Goal: Task Accomplishment & Management: Manage account settings

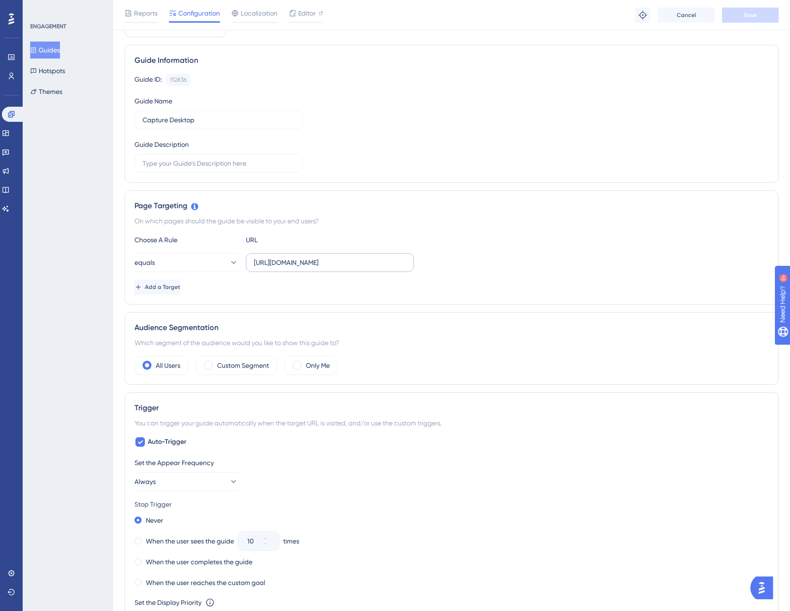
scroll to position [77, 0]
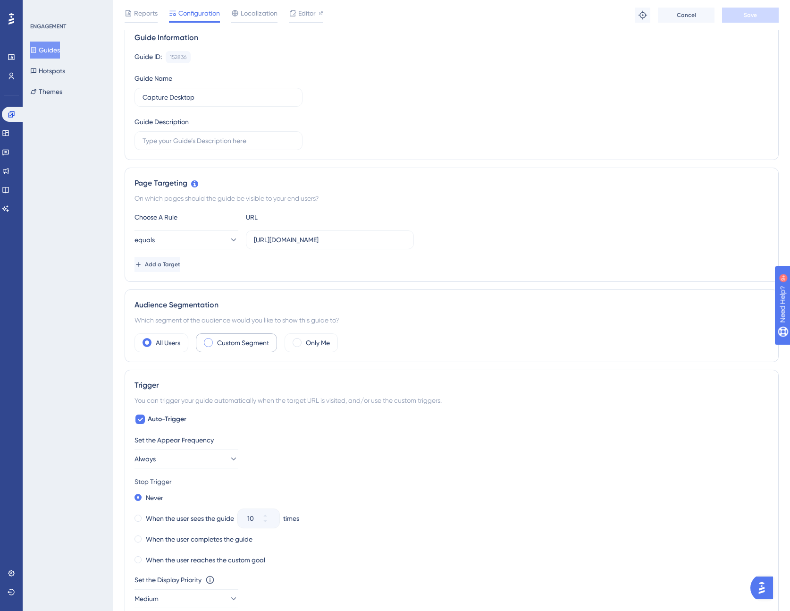
click at [208, 342] on span at bounding box center [208, 342] width 9 height 9
click at [216, 339] on input "radio" at bounding box center [216, 339] width 0 height 0
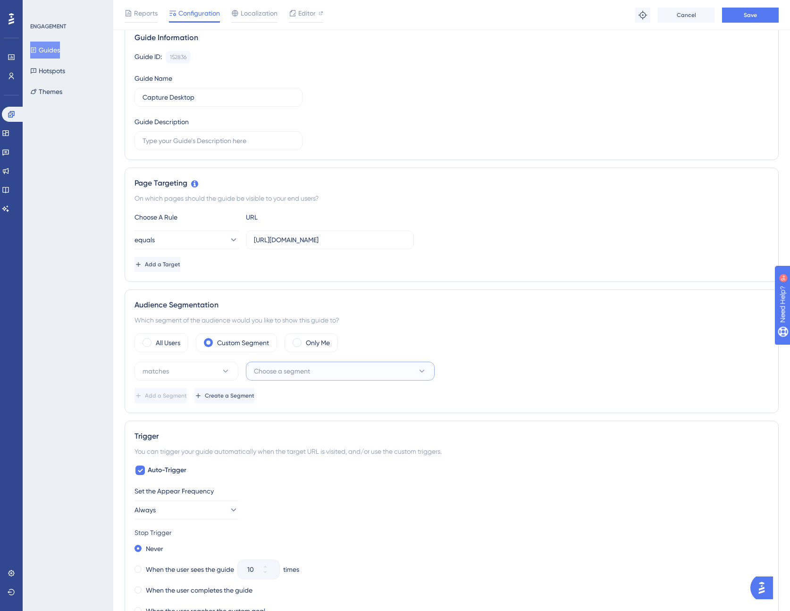
click at [360, 369] on button "Choose a segment" at bounding box center [340, 371] width 189 height 19
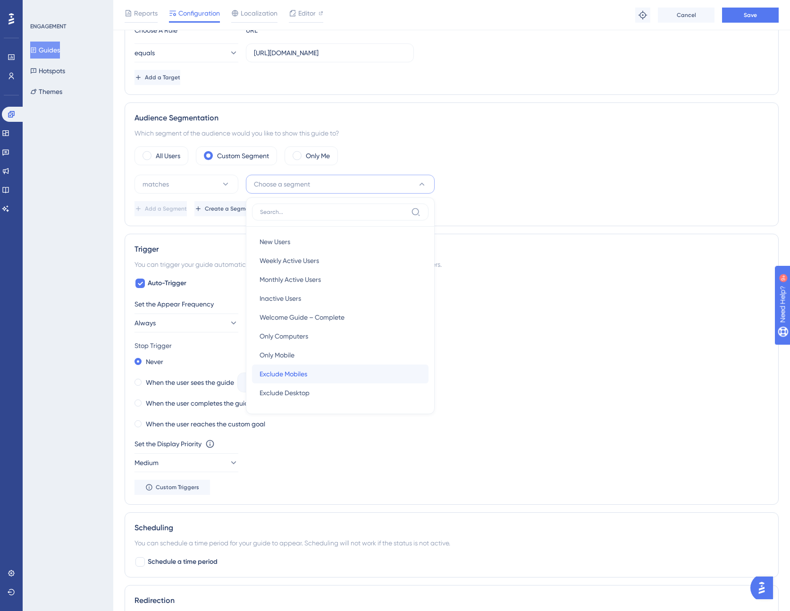
click at [327, 369] on div "Exclude Mobiles Exclude Mobiles" at bounding box center [340, 373] width 161 height 19
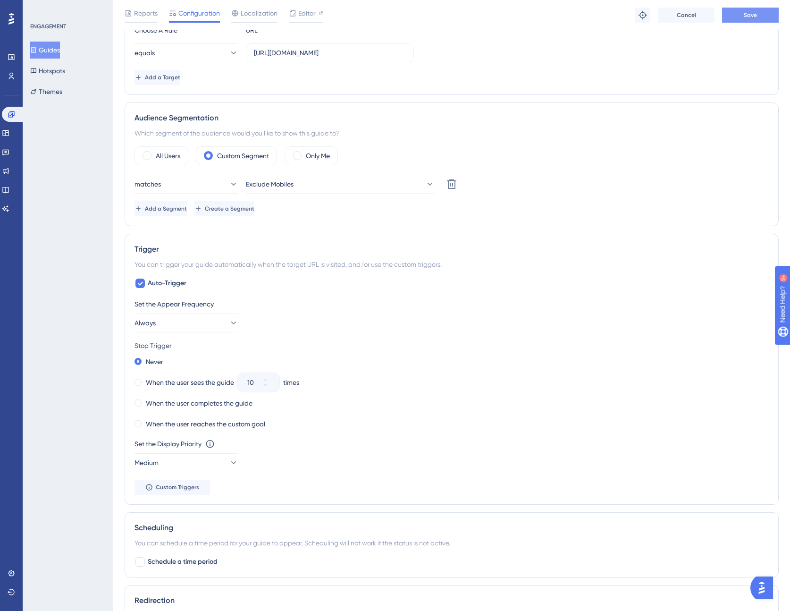
click at [759, 15] on button "Save" at bounding box center [750, 15] width 57 height 15
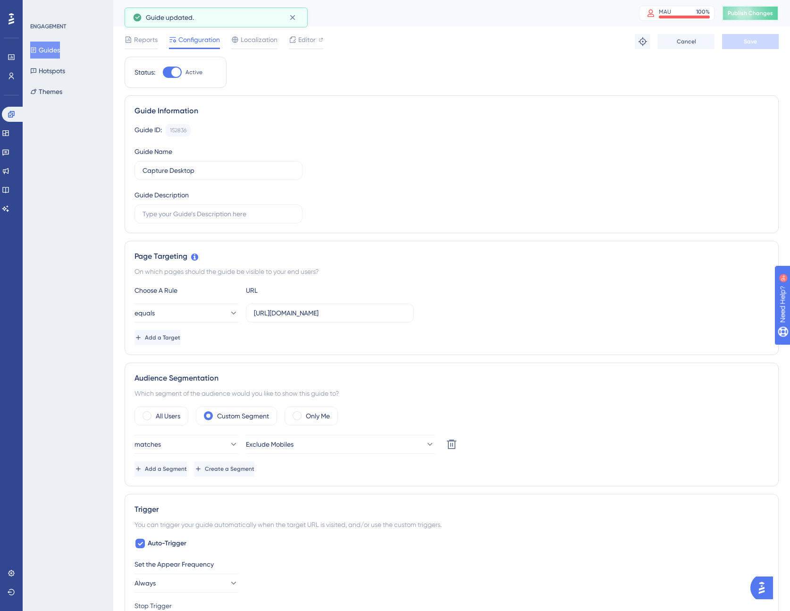
click at [761, 13] on span "Publish Changes" at bounding box center [750, 13] width 45 height 8
click at [56, 70] on button "Hotspots" at bounding box center [47, 70] width 35 height 17
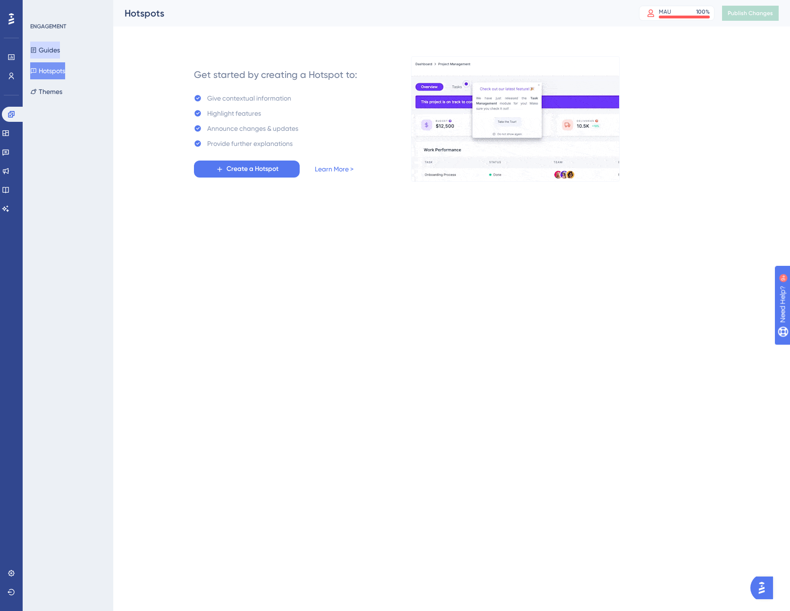
click at [56, 49] on button "Guides" at bounding box center [45, 50] width 30 height 17
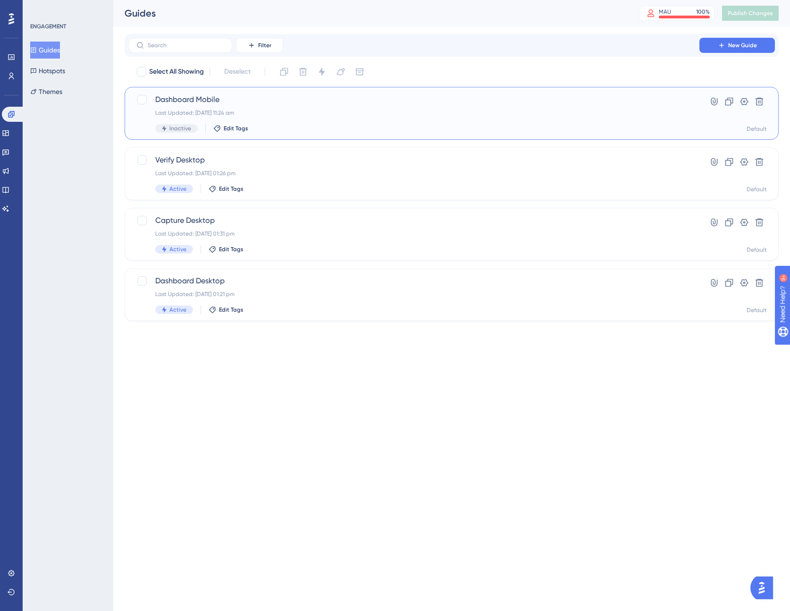
click at [411, 116] on div "Last Updated: [DATE] 11:24 am" at bounding box center [413, 113] width 517 height 8
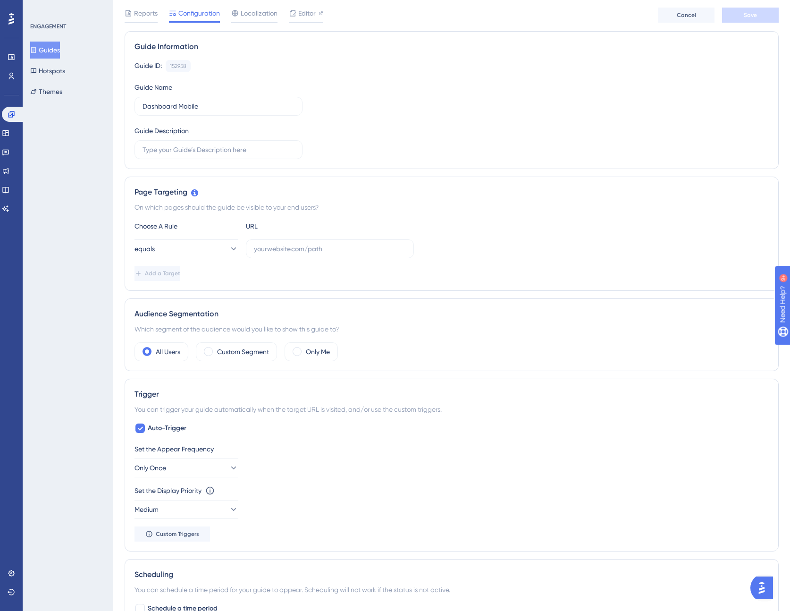
scroll to position [77, 0]
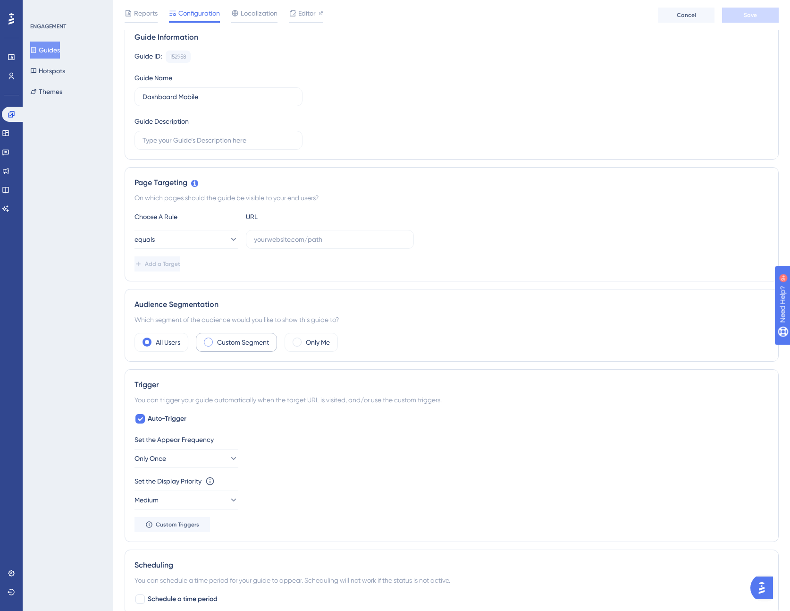
click at [211, 341] on span at bounding box center [208, 342] width 9 height 9
click at [216, 339] on input "radio" at bounding box center [216, 339] width 0 height 0
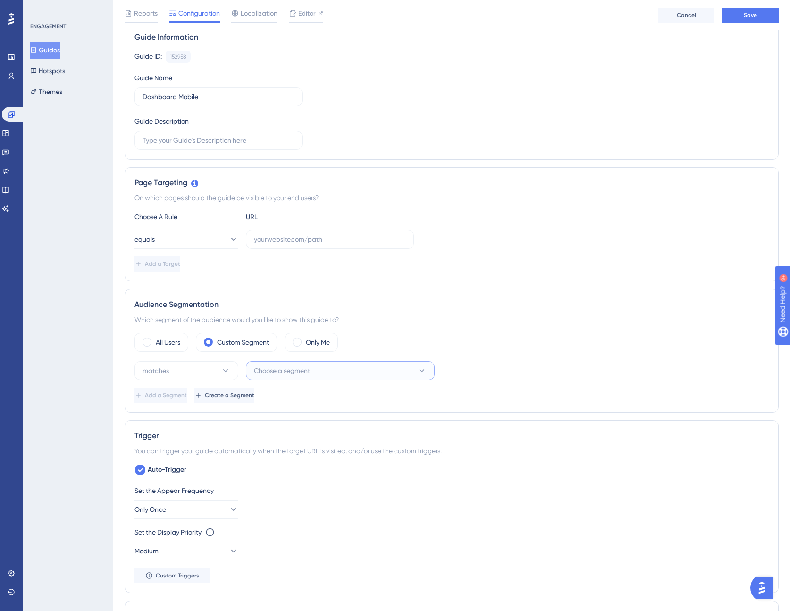
click at [394, 373] on button "Choose a segment" at bounding box center [340, 370] width 189 height 19
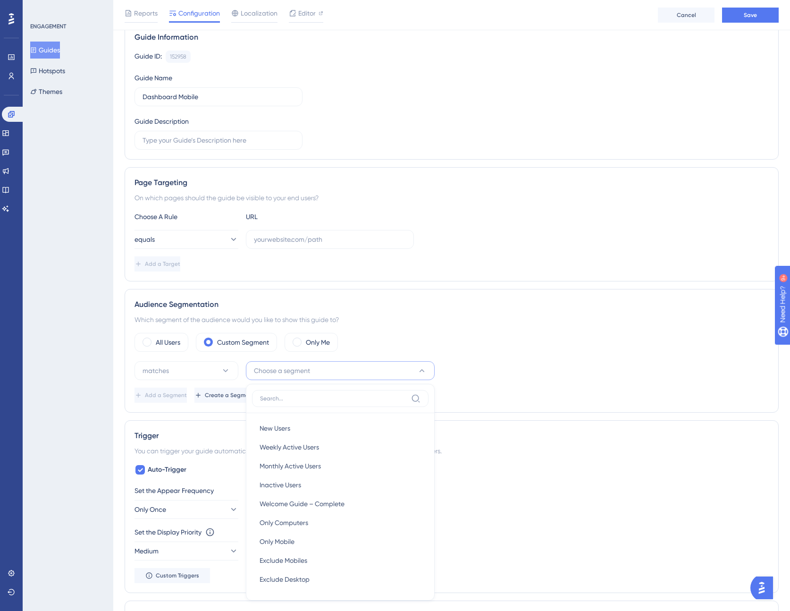
scroll to position [264, 0]
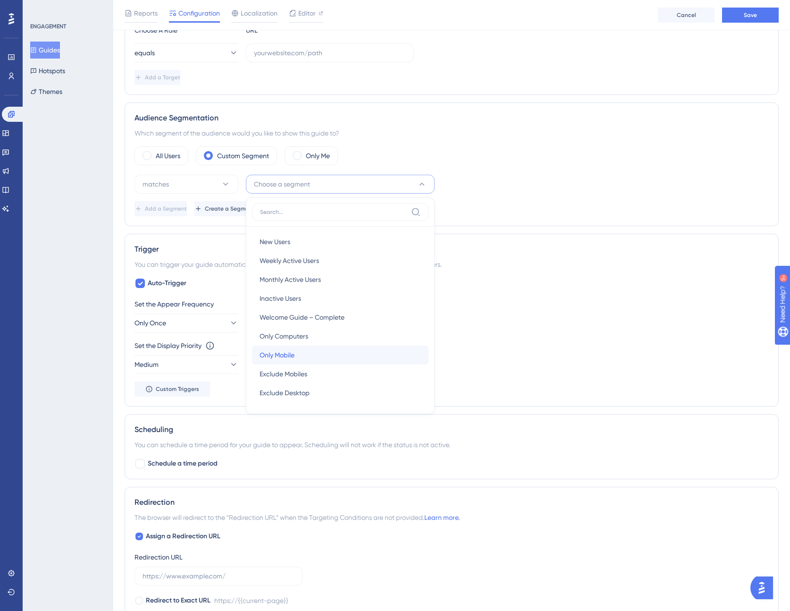
click at [316, 355] on div "Only Mobile Only Mobile" at bounding box center [340, 355] width 161 height 19
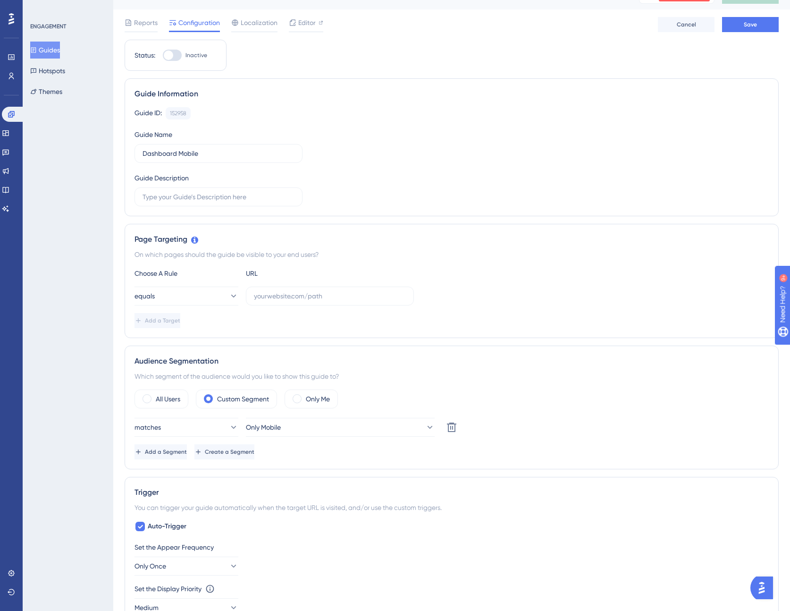
scroll to position [2, 0]
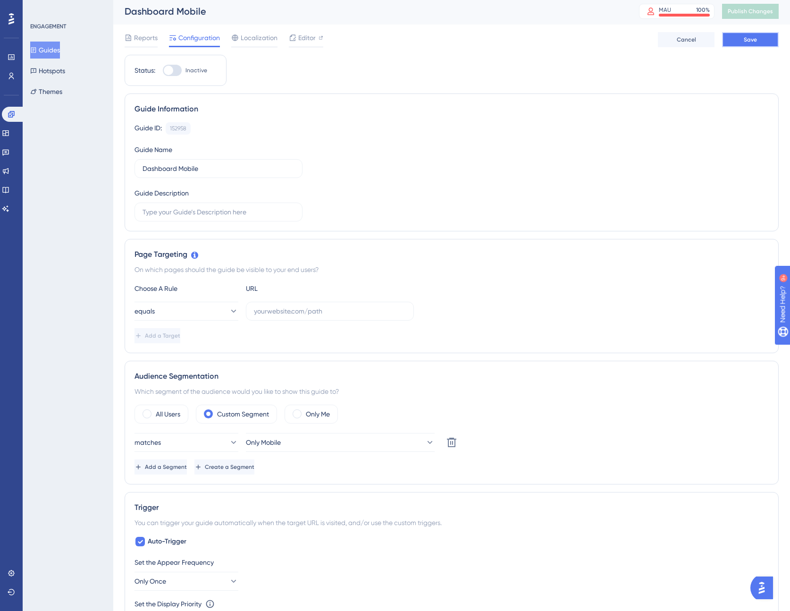
click at [751, 36] on span "Save" at bounding box center [750, 40] width 13 height 8
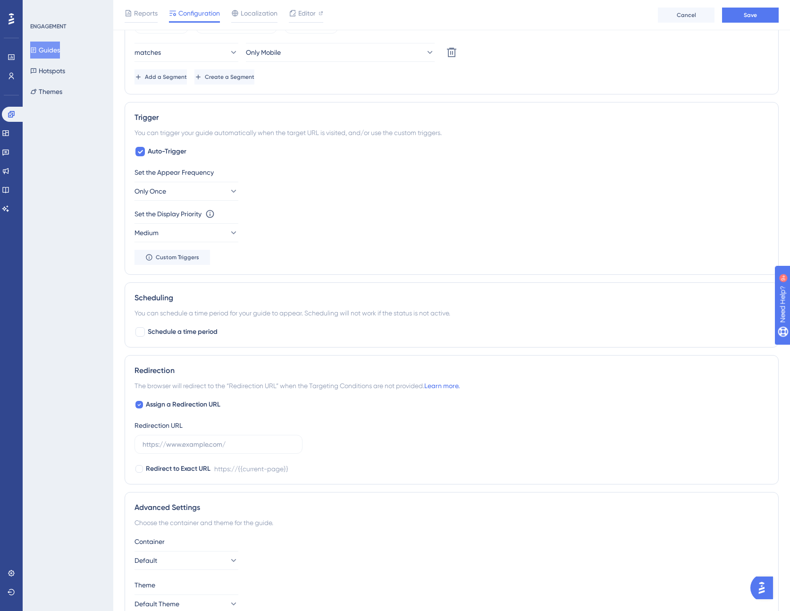
scroll to position [446, 0]
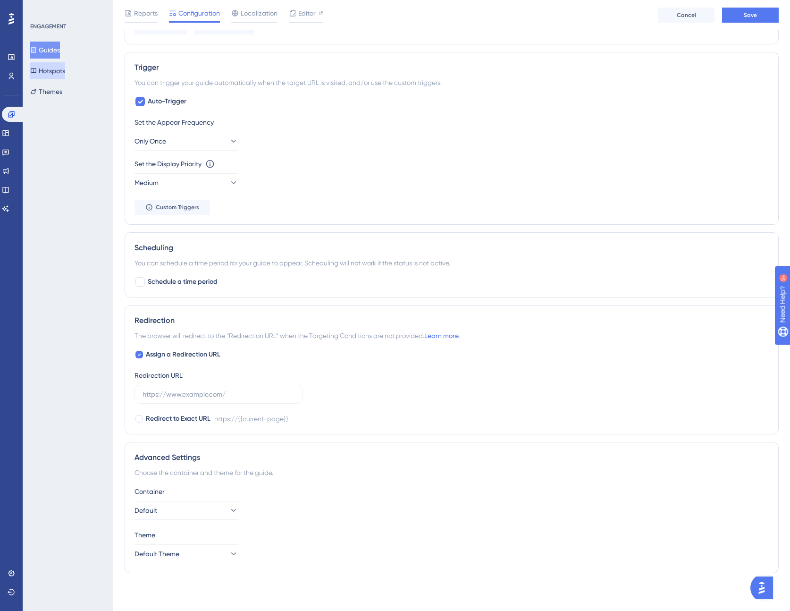
click at [60, 73] on button "Hotspots" at bounding box center [47, 70] width 35 height 17
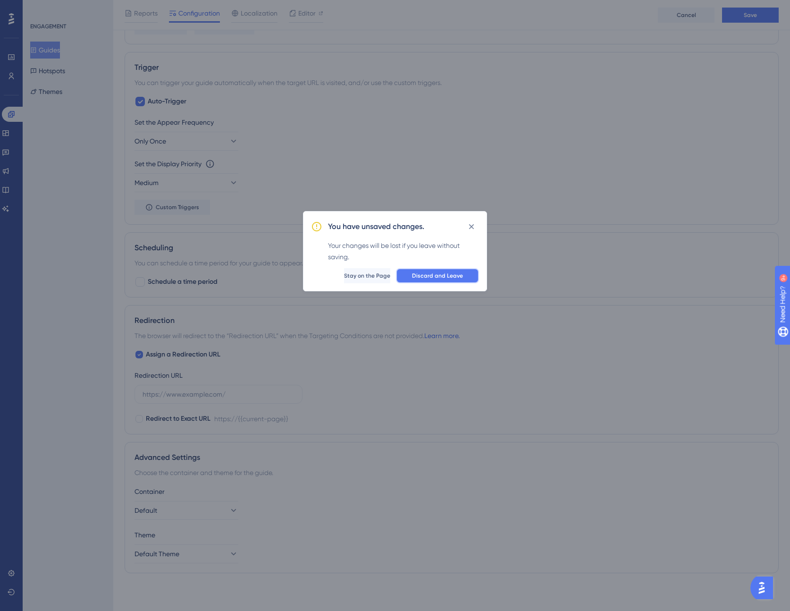
click at [431, 276] on span "Discard and Leave" at bounding box center [437, 276] width 51 height 8
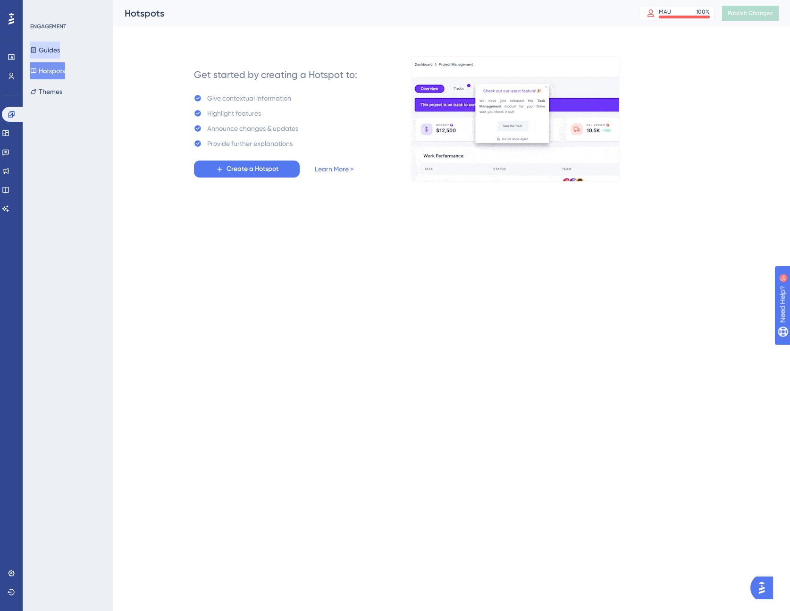
click at [59, 48] on button "Guides" at bounding box center [45, 50] width 30 height 17
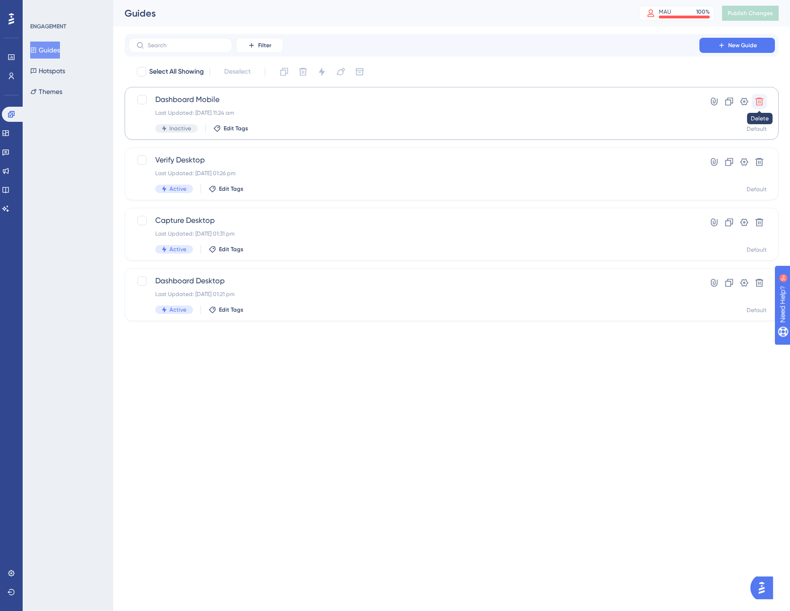
click at [760, 101] on icon at bounding box center [760, 102] width 8 height 8
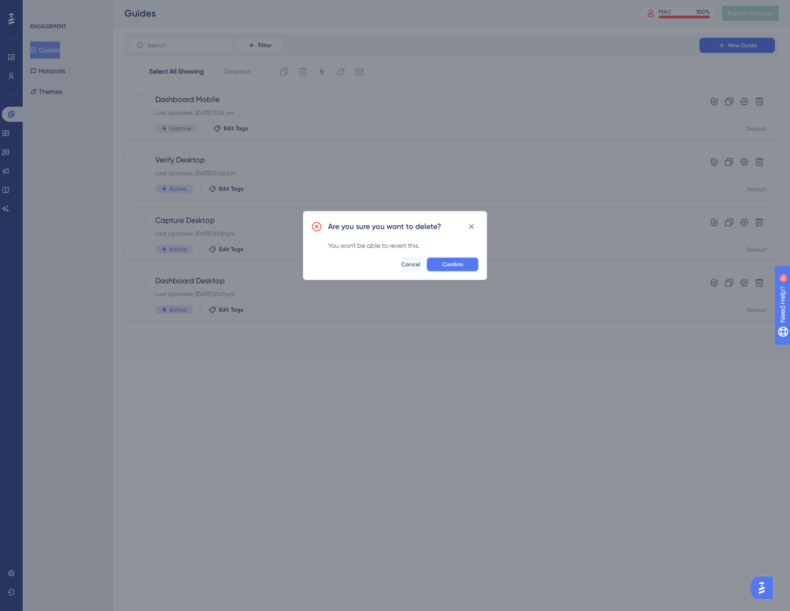
click at [465, 264] on button "Confirm" at bounding box center [452, 264] width 53 height 15
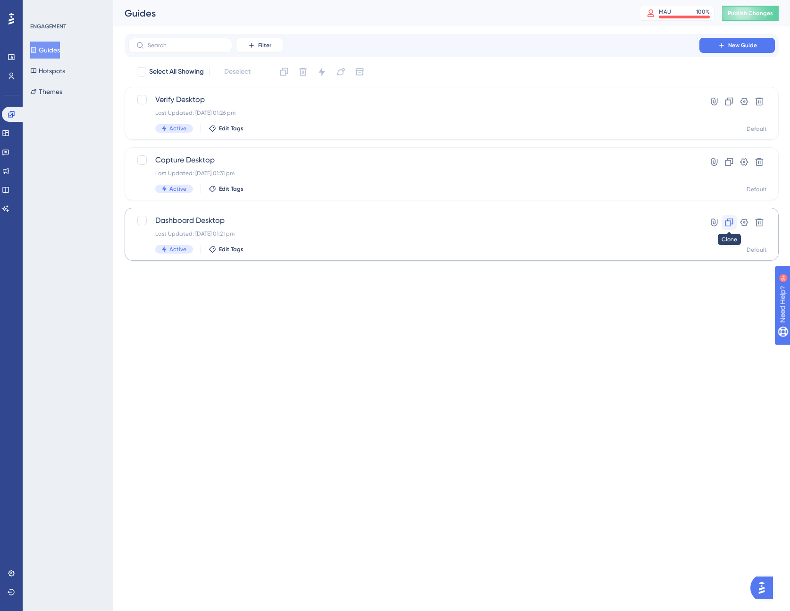
click at [730, 225] on icon at bounding box center [729, 222] width 9 height 9
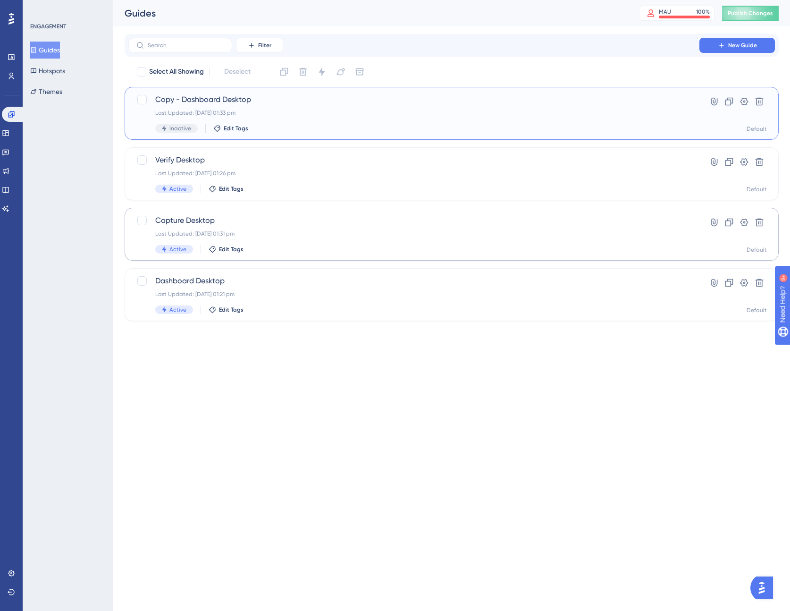
click at [218, 97] on span "Copy - Dashboard Desktop" at bounding box center [413, 99] width 517 height 11
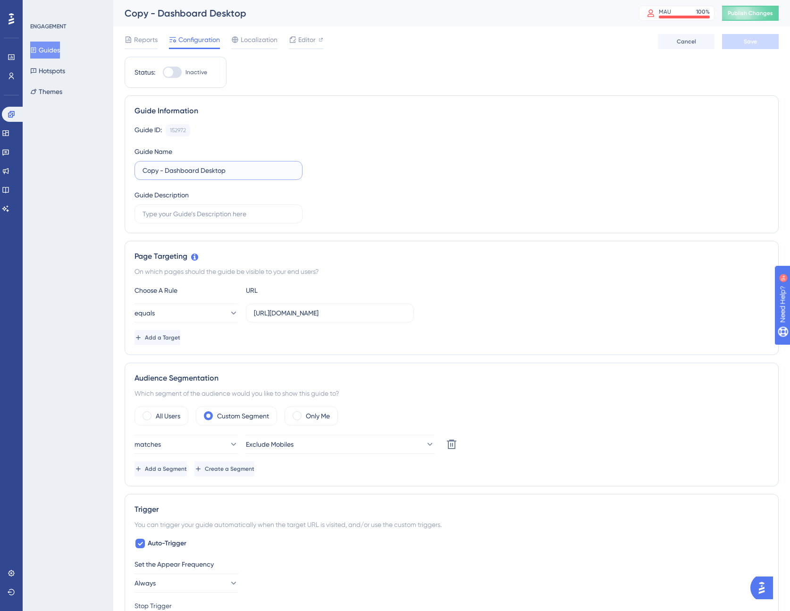
drag, startPoint x: 167, startPoint y: 169, endPoint x: 134, endPoint y: 169, distance: 33.5
click at [134, 169] on div "Guide Information Guide ID: 152972 Copy Guide Name Copy - Dashboard Desktop Gui…" at bounding box center [452, 164] width 654 height 138
drag, startPoint x: 178, startPoint y: 170, endPoint x: 237, endPoint y: 170, distance: 59.5
click at [237, 170] on input "Dashboard Desktop" at bounding box center [219, 170] width 152 height 10
type input "Dashboard Mobile"
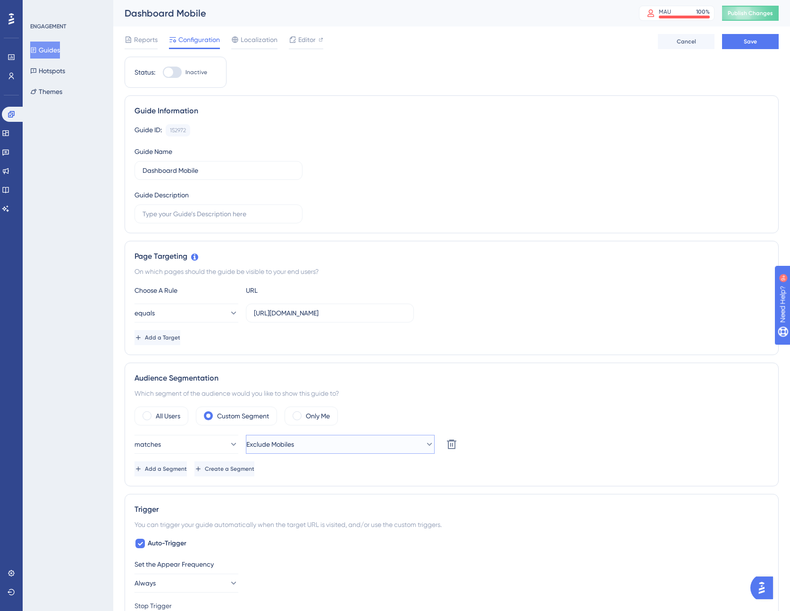
click at [379, 448] on button "Exclude Mobiles" at bounding box center [340, 444] width 189 height 19
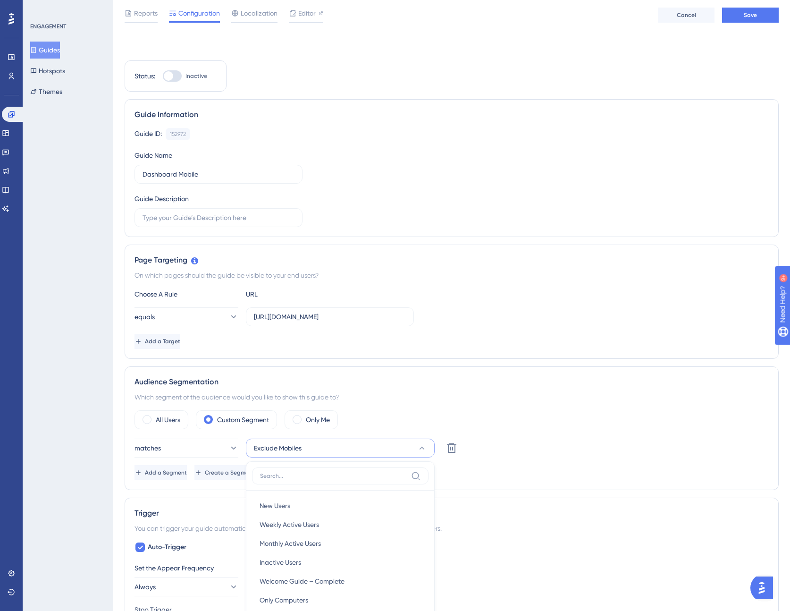
scroll to position [247, 0]
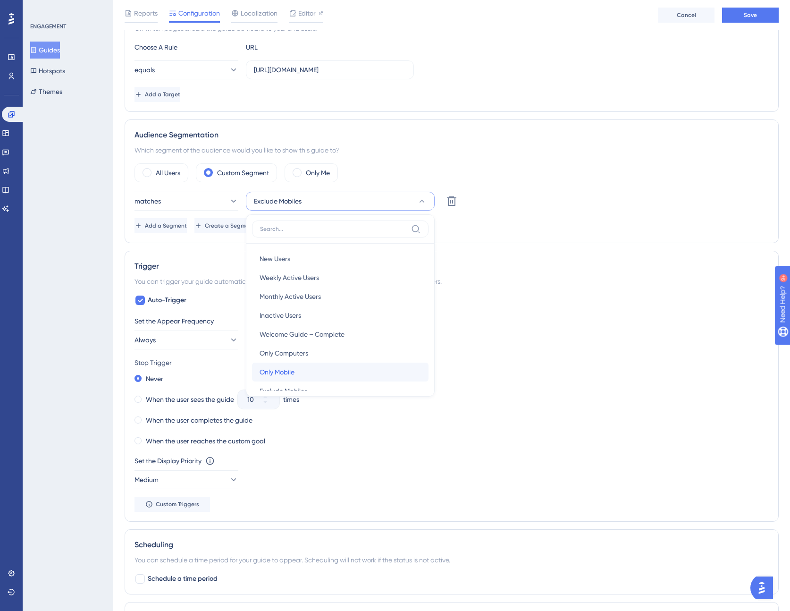
click at [310, 369] on div "Only Mobile Only Mobile" at bounding box center [340, 372] width 161 height 19
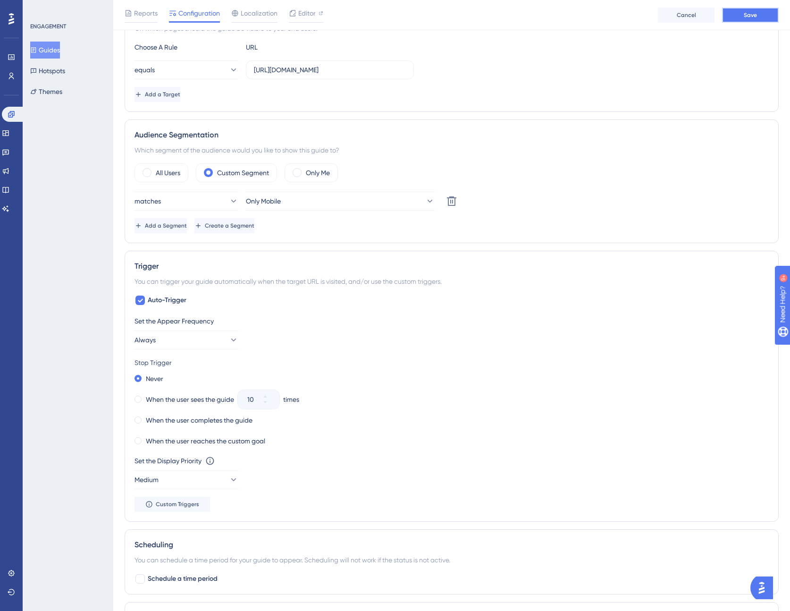
click at [758, 14] on button "Save" at bounding box center [750, 15] width 57 height 15
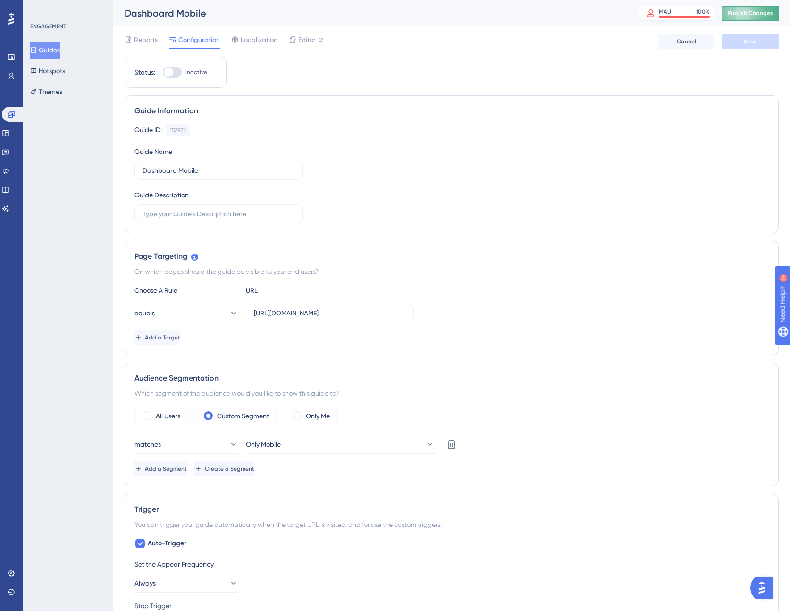
click at [748, 12] on button "Publish Changes" at bounding box center [750, 13] width 57 height 15
drag, startPoint x: 170, startPoint y: 70, endPoint x: 175, endPoint y: 74, distance: 6.0
click at [171, 73] on div at bounding box center [168, 72] width 9 height 9
click at [163, 73] on input "Inactive" at bounding box center [162, 72] width 0 height 0
checkbox input "true"
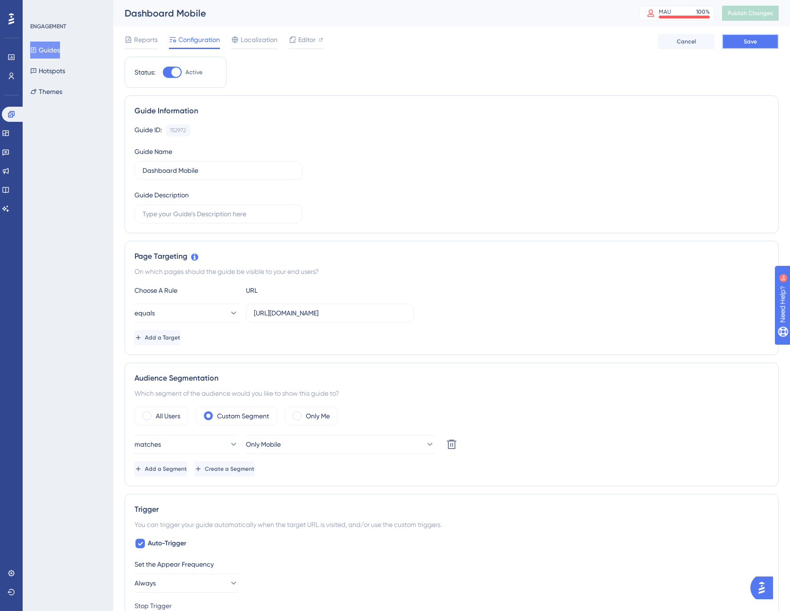
click at [764, 42] on button "Save" at bounding box center [750, 41] width 57 height 15
click at [750, 11] on span "Publish Changes" at bounding box center [750, 13] width 45 height 8
